Goal: Task Accomplishment & Management: Manage account settings

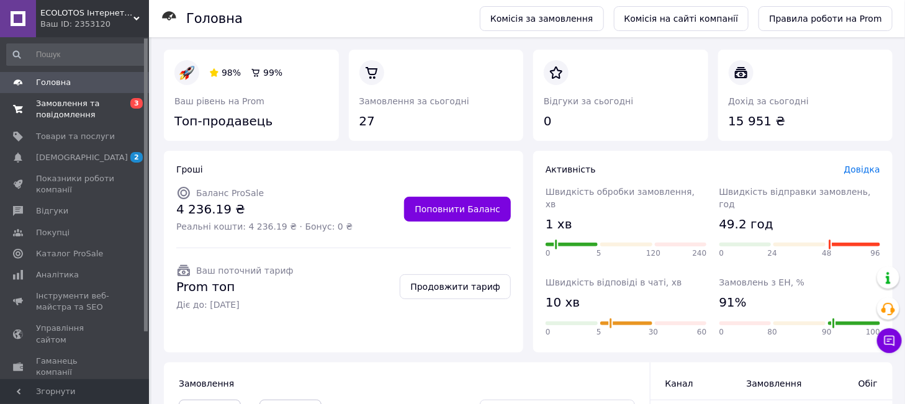
click at [82, 102] on span "Замовлення та повідомлення" at bounding box center [75, 109] width 79 height 22
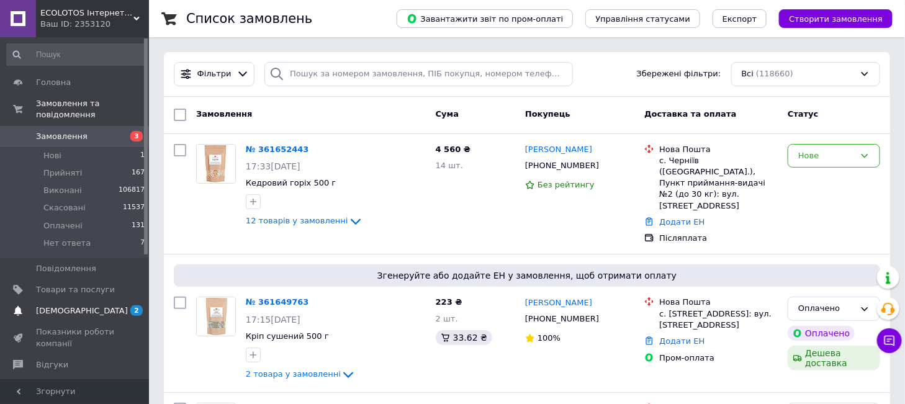
click at [88, 305] on span "[DEMOGRAPHIC_DATA]" at bounding box center [75, 310] width 79 height 11
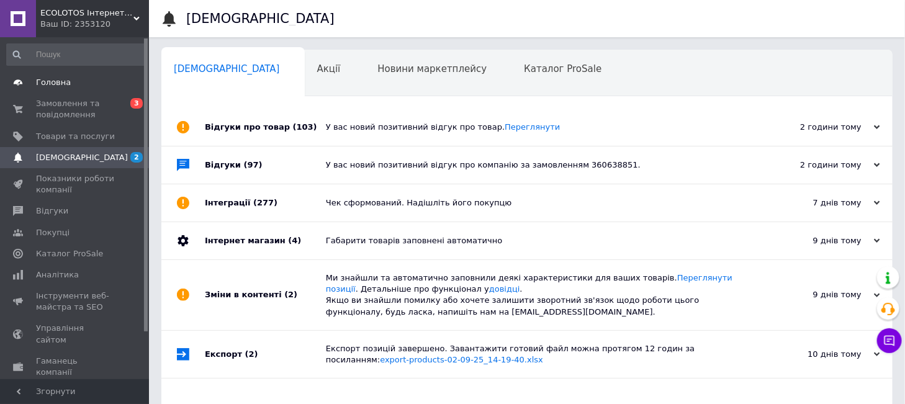
click at [50, 83] on span "Головна" at bounding box center [53, 82] width 35 height 11
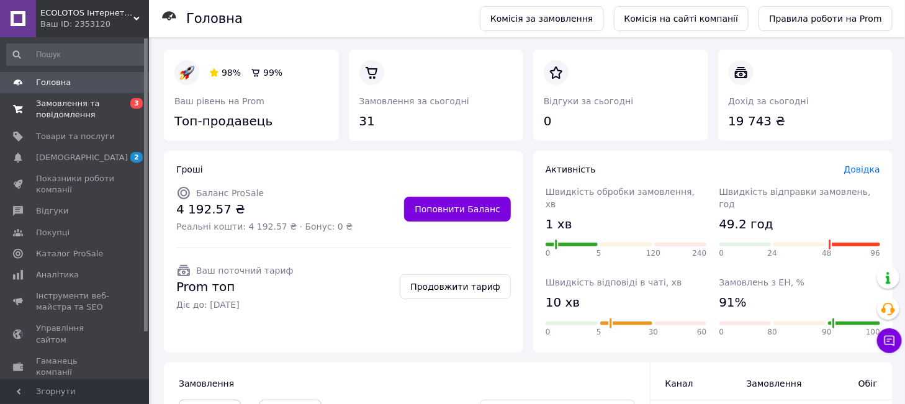
click at [61, 105] on span "Замовлення та повідомлення" at bounding box center [75, 109] width 79 height 22
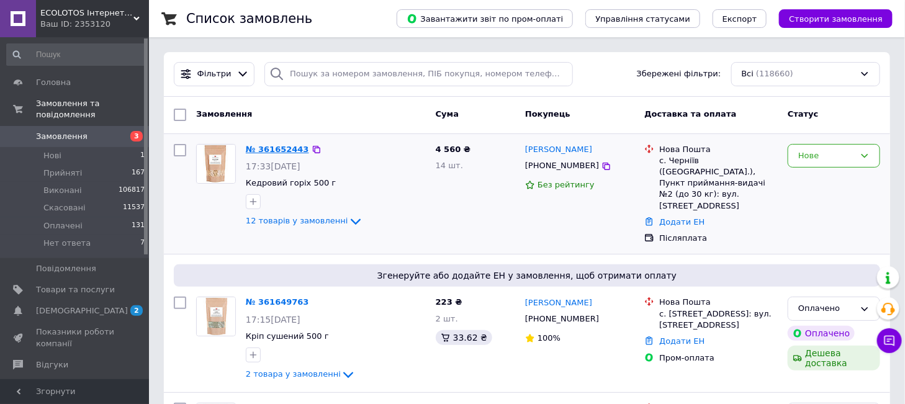
click at [285, 146] on link "№ 361652443" at bounding box center [277, 149] width 63 height 9
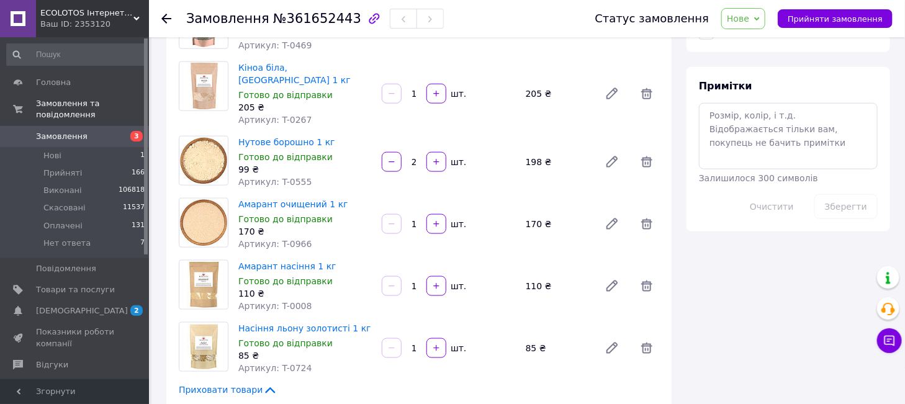
scroll to position [412, 0]
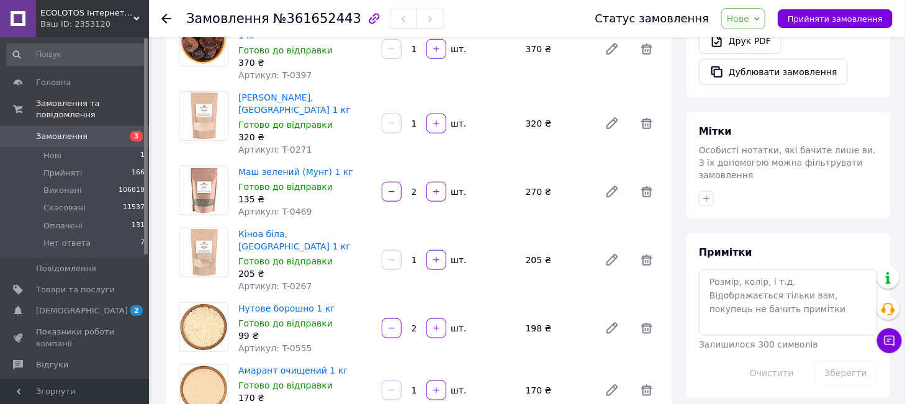
click at [90, 131] on span "Замовлення" at bounding box center [75, 136] width 79 height 11
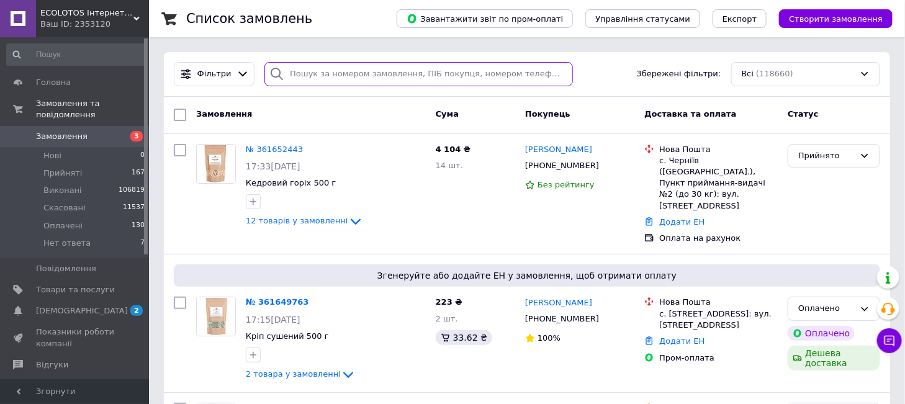
click at [488, 79] on input "search" at bounding box center [418, 74] width 308 height 24
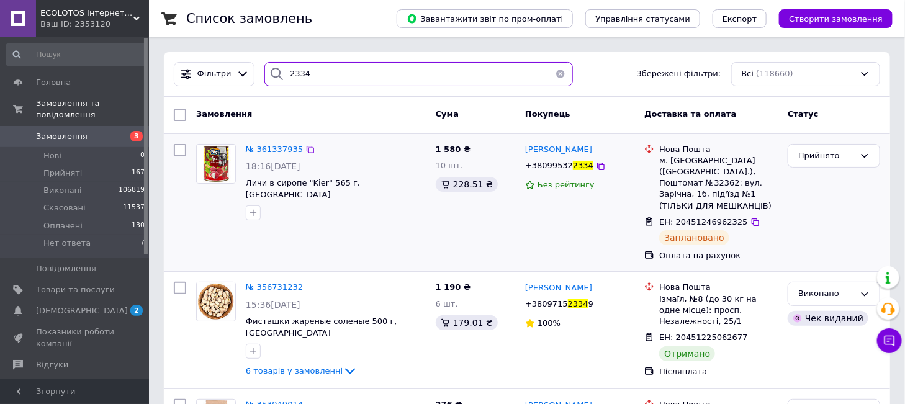
type input "2334"
click at [273, 161] on span "18:16[DATE]" at bounding box center [273, 166] width 55 height 10
click at [274, 153] on span "№ 361337935" at bounding box center [274, 149] width 57 height 9
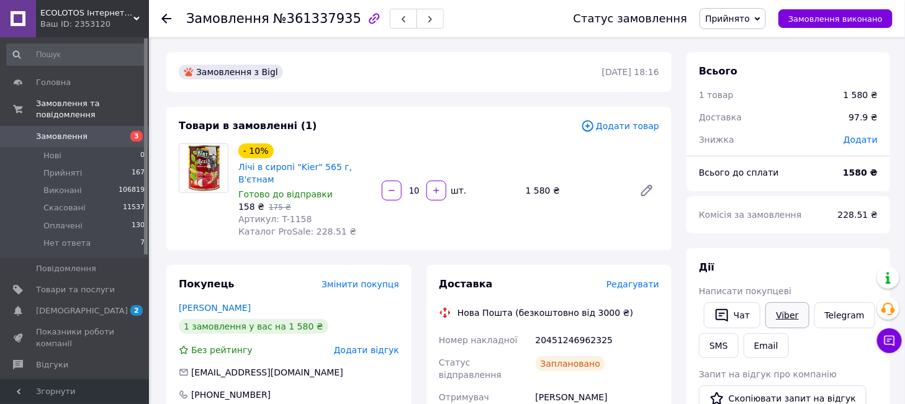
click at [788, 315] on link "Viber" at bounding box center [786, 315] width 43 height 26
click at [79, 131] on span "Замовлення" at bounding box center [62, 136] width 52 height 11
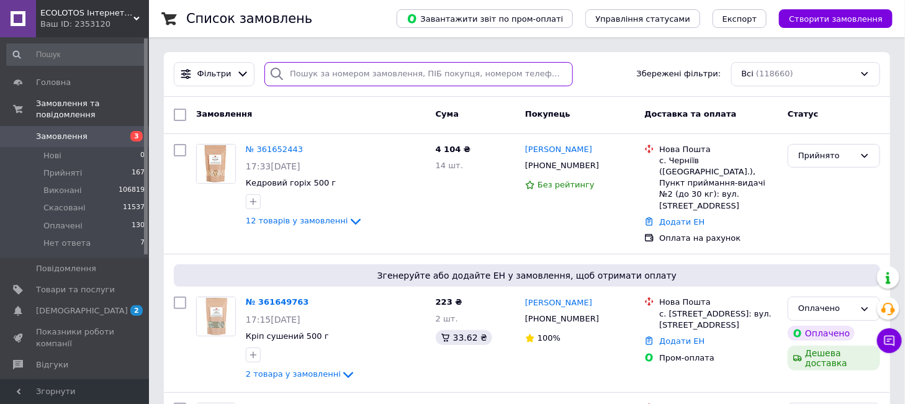
click at [369, 73] on input "search" at bounding box center [418, 74] width 308 height 24
type input "1464"
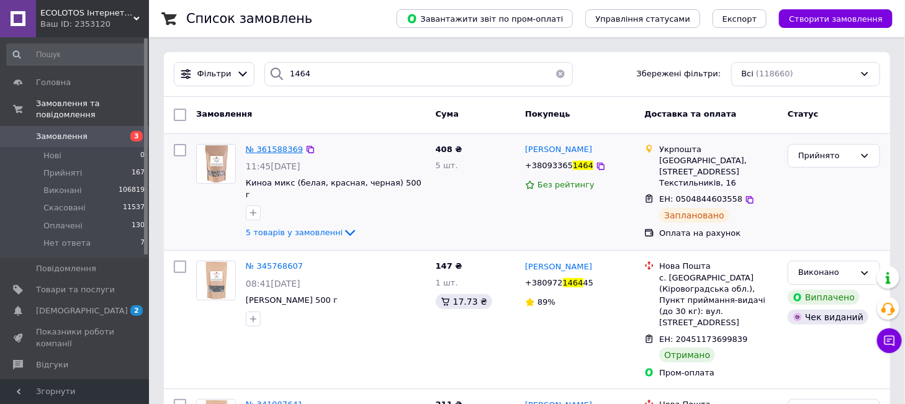
click at [274, 145] on span "№ 361588369" at bounding box center [274, 149] width 57 height 9
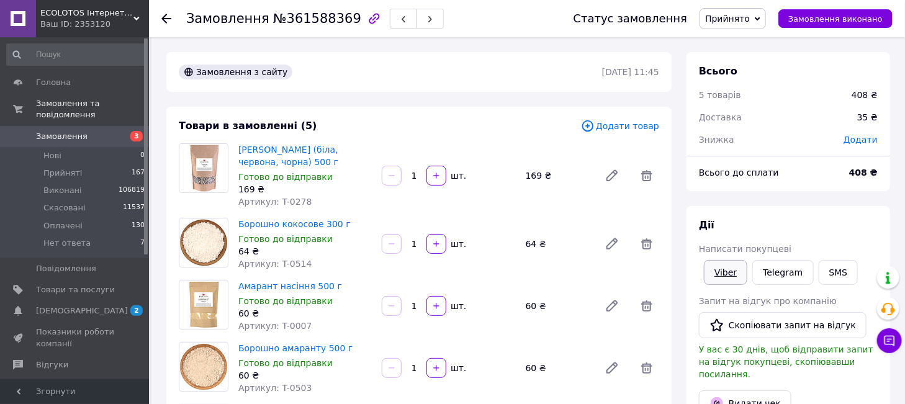
click at [729, 281] on link "Viber" at bounding box center [725, 272] width 43 height 25
click at [79, 126] on link "Замовлення 3" at bounding box center [76, 136] width 152 height 21
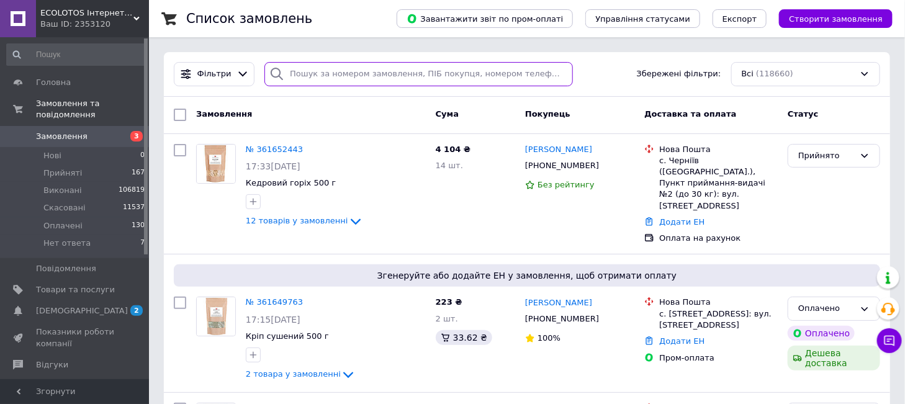
click at [352, 79] on input "search" at bounding box center [418, 74] width 308 height 24
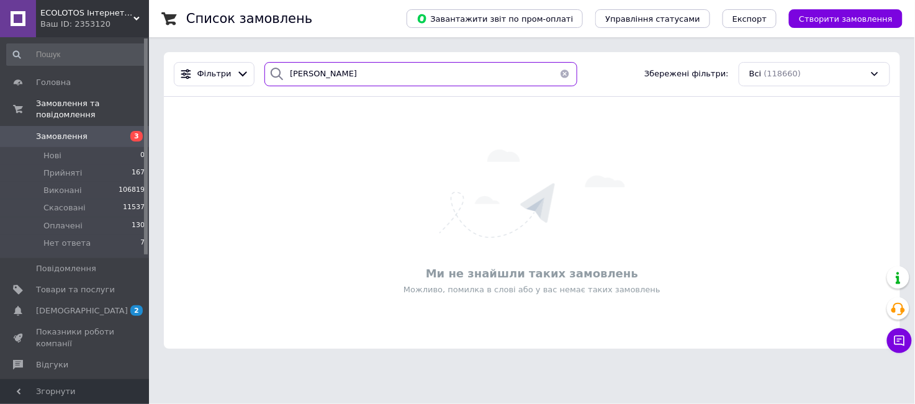
type input "[PERSON_NAME]"
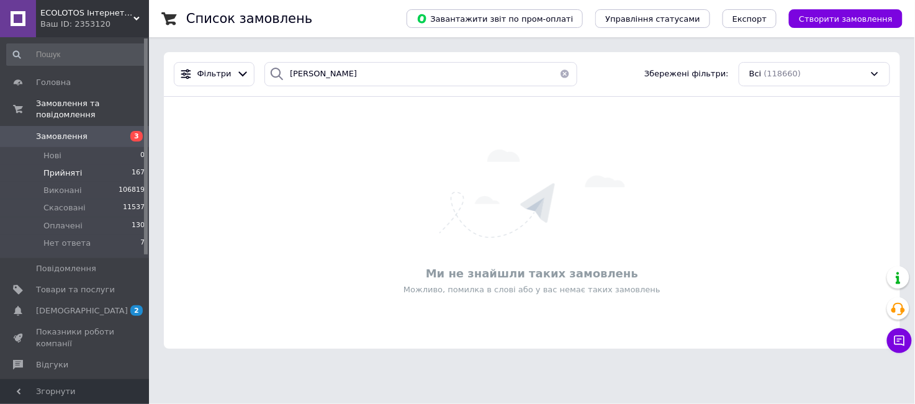
click at [64, 168] on span "Прийняті" at bounding box center [62, 173] width 38 height 11
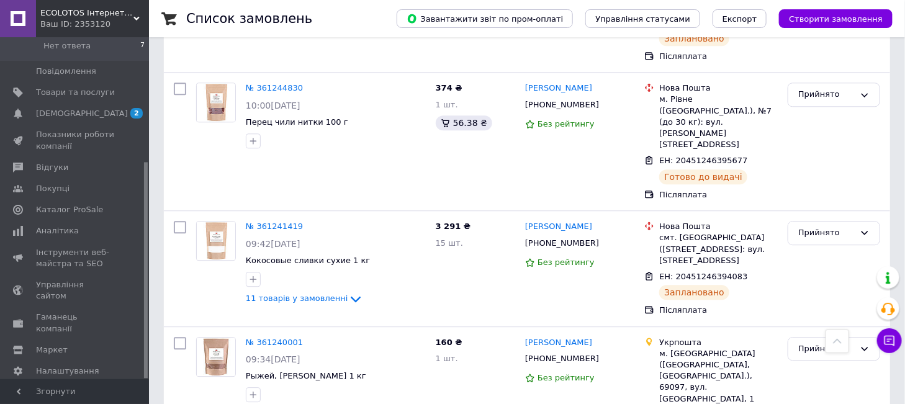
scroll to position [10944, 0]
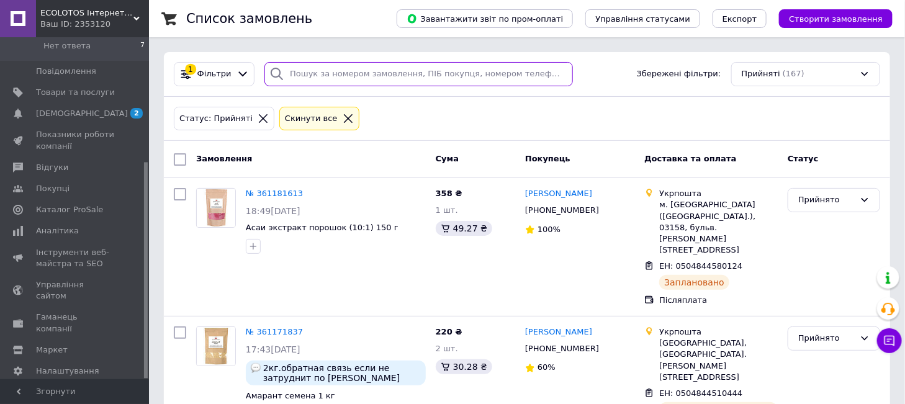
click at [477, 70] on input "search" at bounding box center [418, 74] width 308 height 24
type input "лазурная"
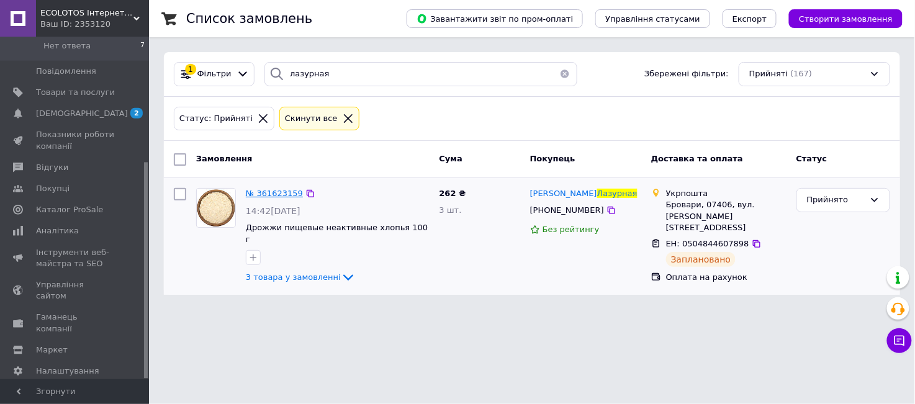
click at [279, 197] on span "№ 361623159" at bounding box center [274, 193] width 57 height 9
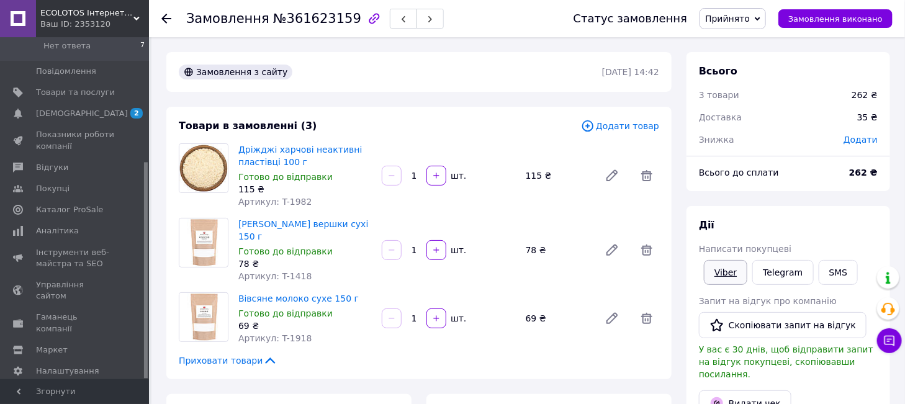
click at [737, 269] on link "Viber" at bounding box center [725, 272] width 43 height 25
